Goal: Information Seeking & Learning: Stay updated

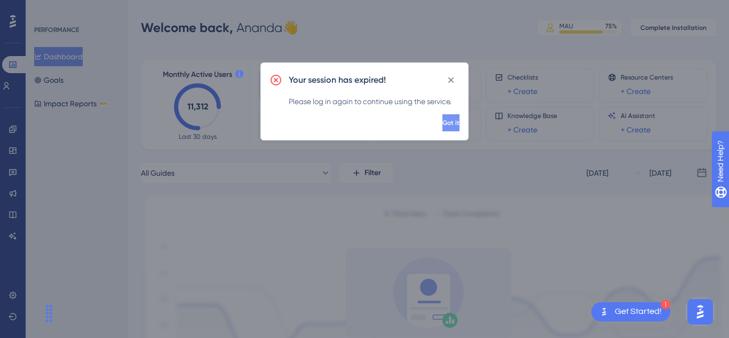
click at [442, 127] on button "Got it" at bounding box center [450, 122] width 17 height 17
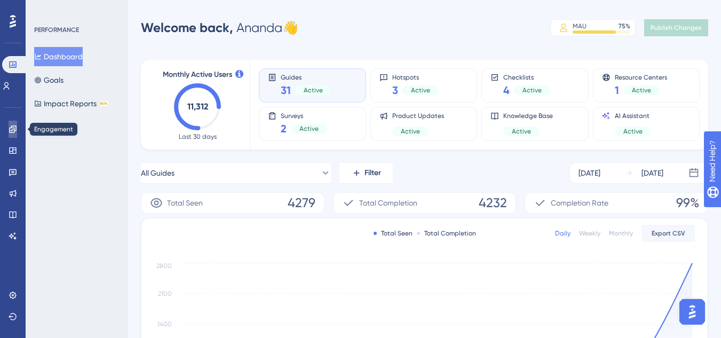
click at [9, 129] on link at bounding box center [13, 129] width 9 height 17
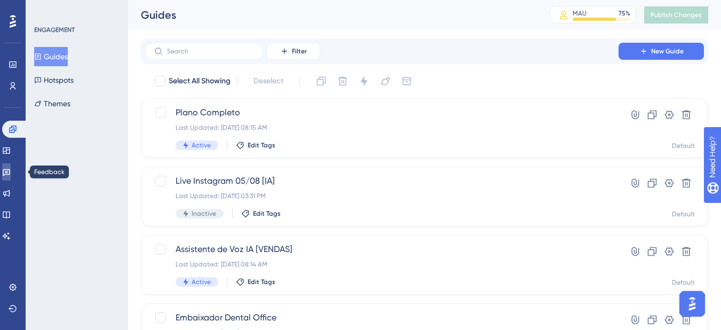
click at [11, 173] on icon at bounding box center [6, 171] width 9 height 9
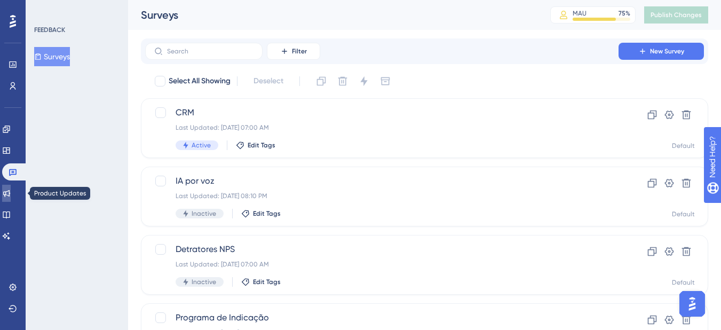
click at [11, 195] on link at bounding box center [6, 193] width 9 height 17
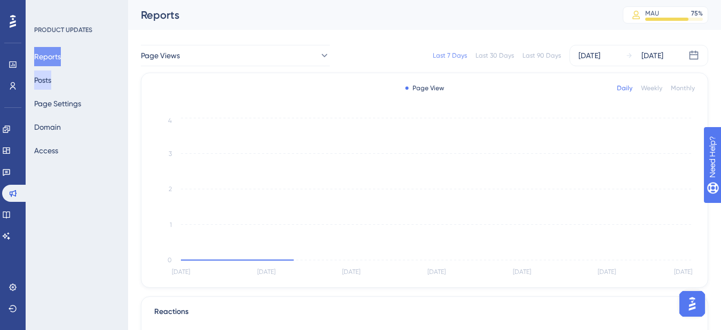
click at [51, 79] on button "Posts" at bounding box center [42, 79] width 17 height 19
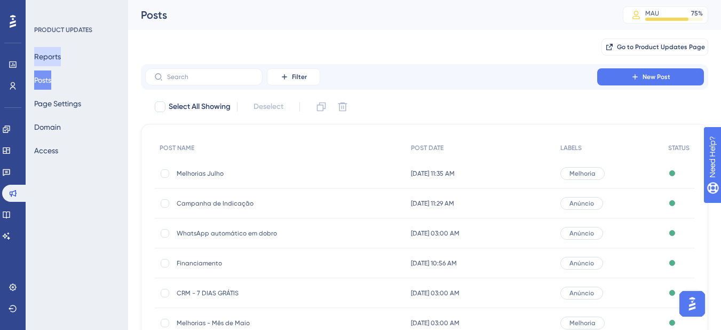
click at [36, 56] on button "Reports" at bounding box center [47, 56] width 27 height 19
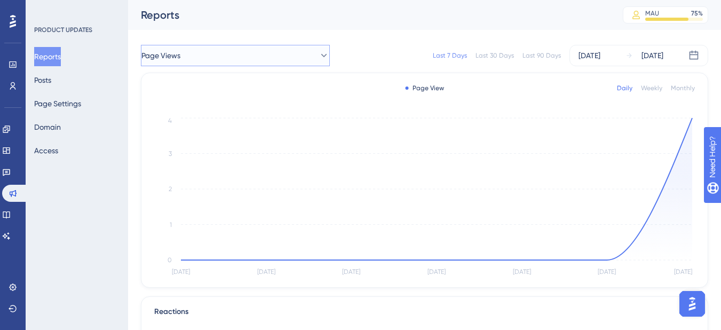
click at [227, 55] on button "Page Views" at bounding box center [235, 55] width 189 height 21
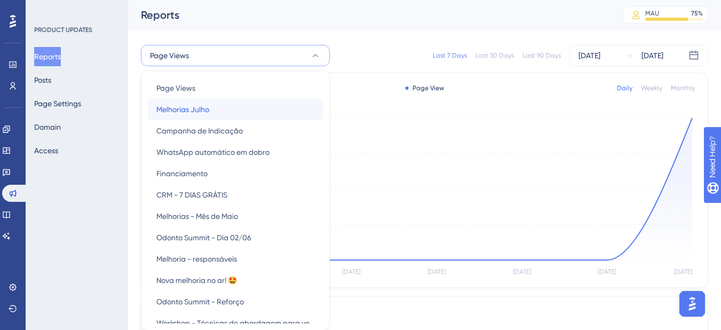
click at [226, 106] on div "Melhorias Julho Melhorias Julho" at bounding box center [235, 109] width 158 height 21
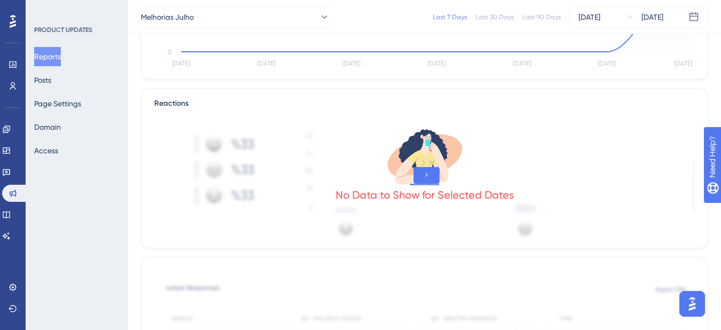
scroll to position [156, 0]
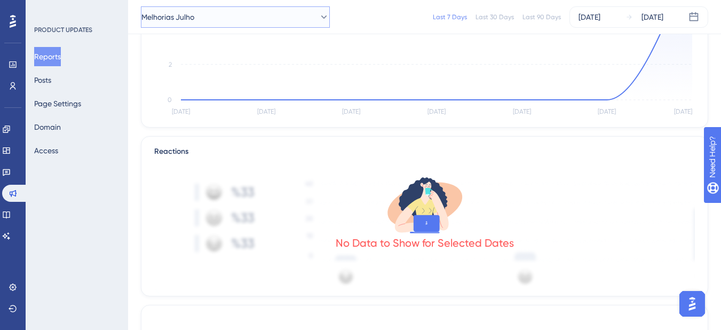
click at [229, 17] on button "Melhorias Julho" at bounding box center [235, 16] width 189 height 21
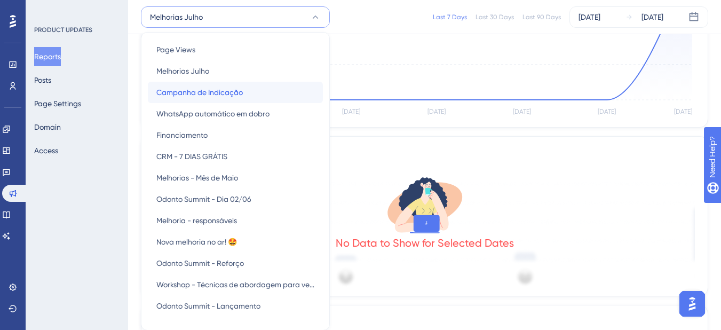
click at [230, 93] on span "Campanha de Indicação" at bounding box center [199, 92] width 86 height 13
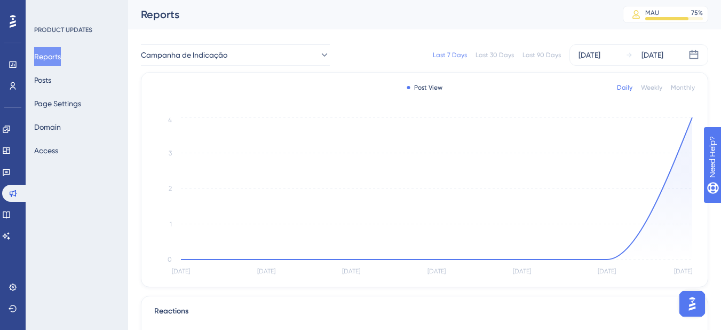
scroll to position [0, 0]
click at [192, 53] on span "Campanha de Indicação" at bounding box center [184, 55] width 86 height 13
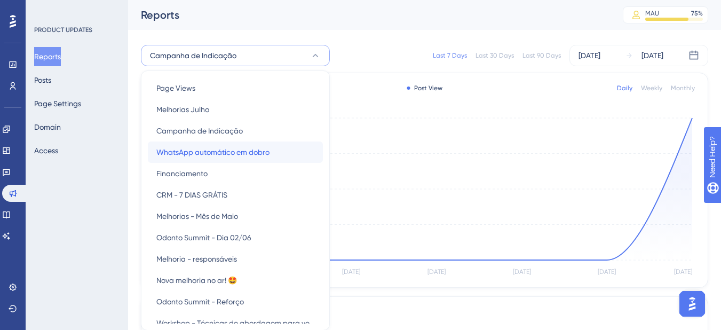
click at [211, 153] on span "WhatsApp automático em dobro" at bounding box center [212, 152] width 113 height 13
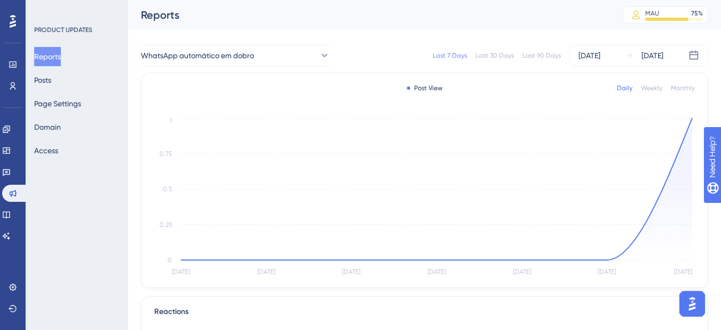
click at [551, 57] on div "Last 90 Days" at bounding box center [541, 55] width 38 height 9
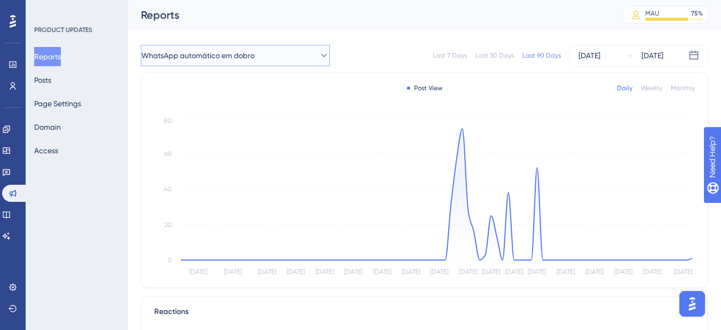
click at [225, 58] on span "WhatsApp automático em dobro" at bounding box center [197, 55] width 113 height 13
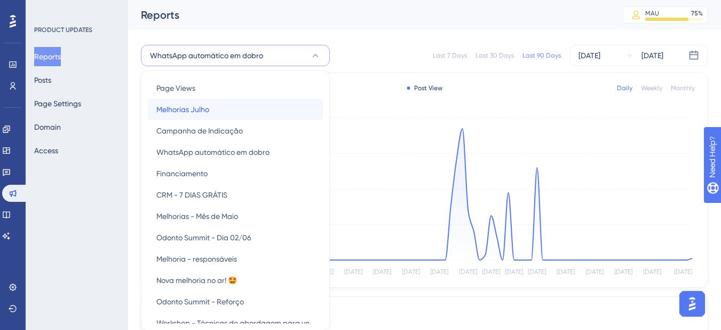
click at [233, 106] on div "Melhorias Julho Melhorias Julho" at bounding box center [235, 109] width 158 height 21
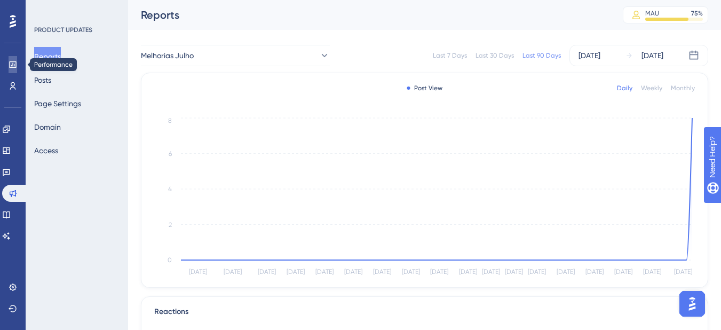
click at [15, 66] on icon at bounding box center [13, 64] width 9 height 9
